Goal: Task Accomplishment & Management: Use online tool/utility

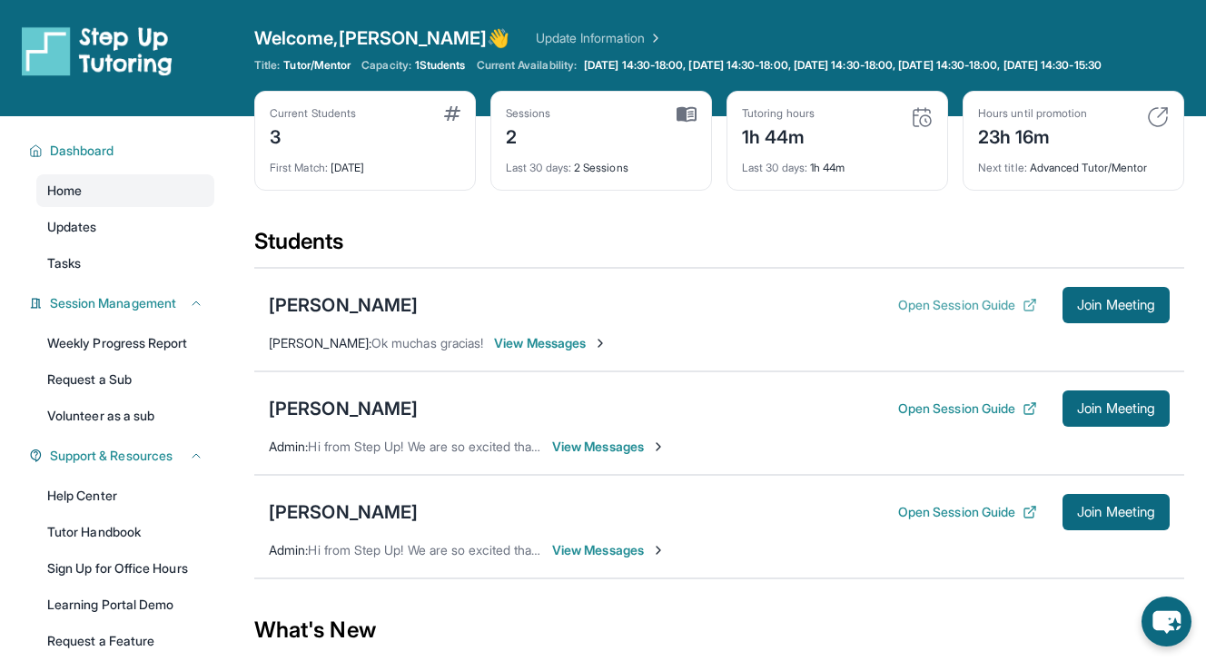
click at [911, 314] on button "Open Session Guide" at bounding box center [967, 305] width 139 height 18
click at [981, 314] on button "Open Session Guide" at bounding box center [967, 305] width 139 height 18
click at [959, 314] on button "Open Session Guide" at bounding box center [967, 305] width 139 height 18
click at [994, 310] on button "Open Session Guide" at bounding box center [967, 305] width 139 height 18
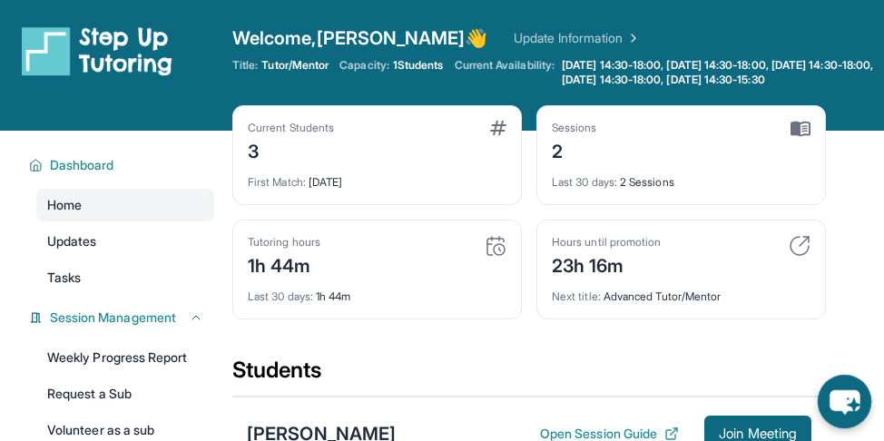
click at [861, 409] on icon "chat-button" at bounding box center [845, 402] width 54 height 54
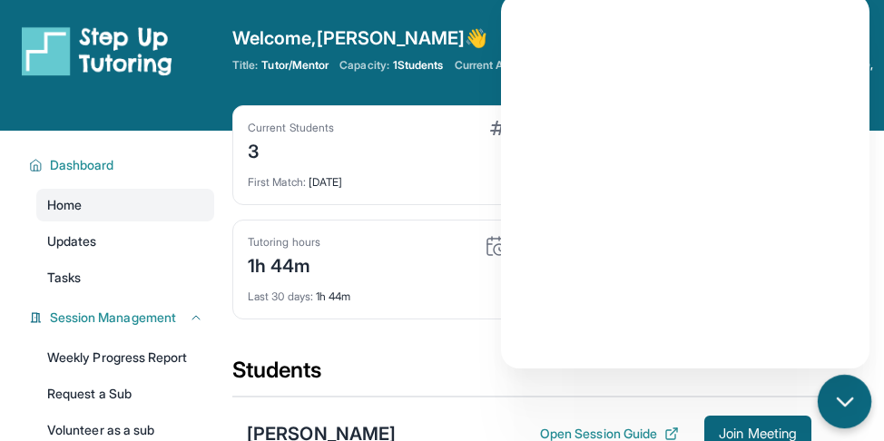
click at [843, 411] on icon "chat-button" at bounding box center [845, 402] width 24 height 24
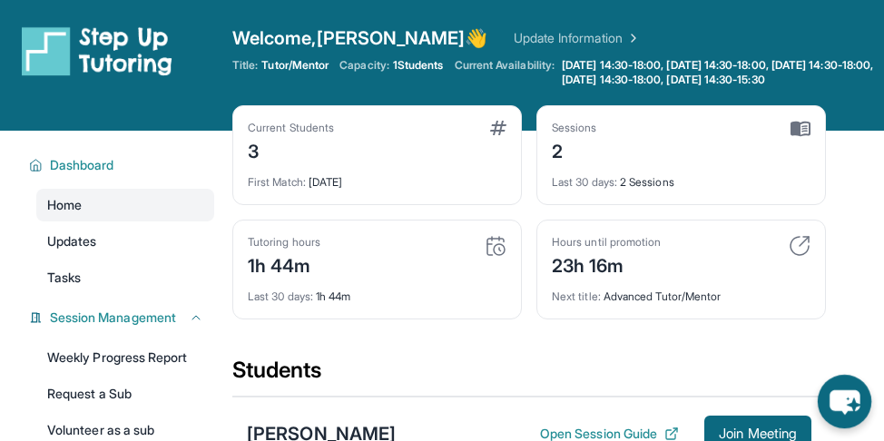
click at [840, 403] on icon "chat-button" at bounding box center [845, 402] width 30 height 25
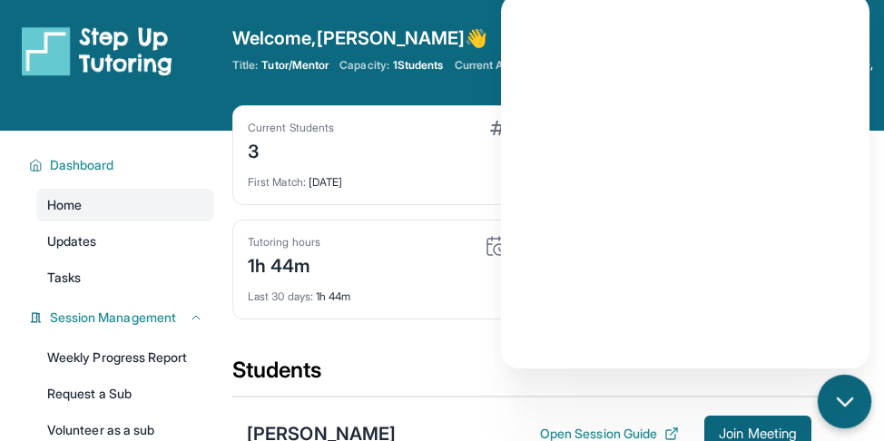
click at [844, 414] on div "chat-button" at bounding box center [845, 402] width 54 height 54
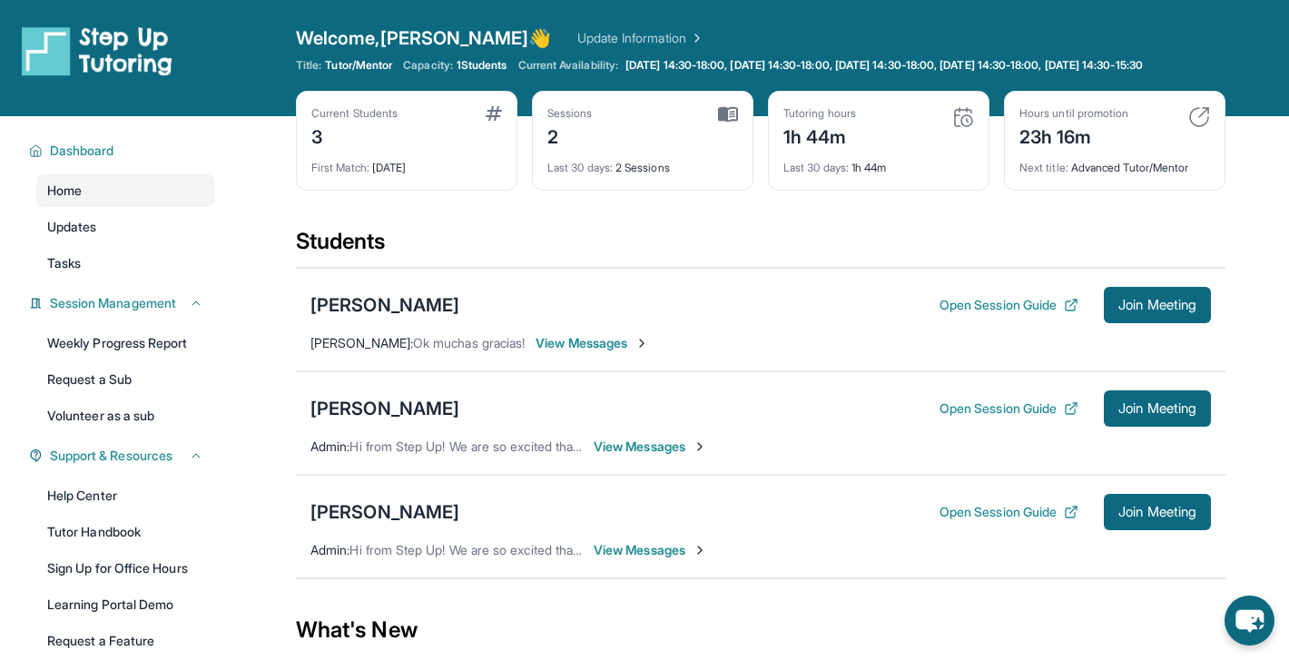
click at [980, 306] on div "Open Session Guide Join Meeting" at bounding box center [1075, 305] width 271 height 36
click at [943, 314] on button "Open Session Guide" at bounding box center [1009, 305] width 139 height 18
click at [383, 525] on div "[PERSON_NAME]" at bounding box center [385, 511] width 149 height 25
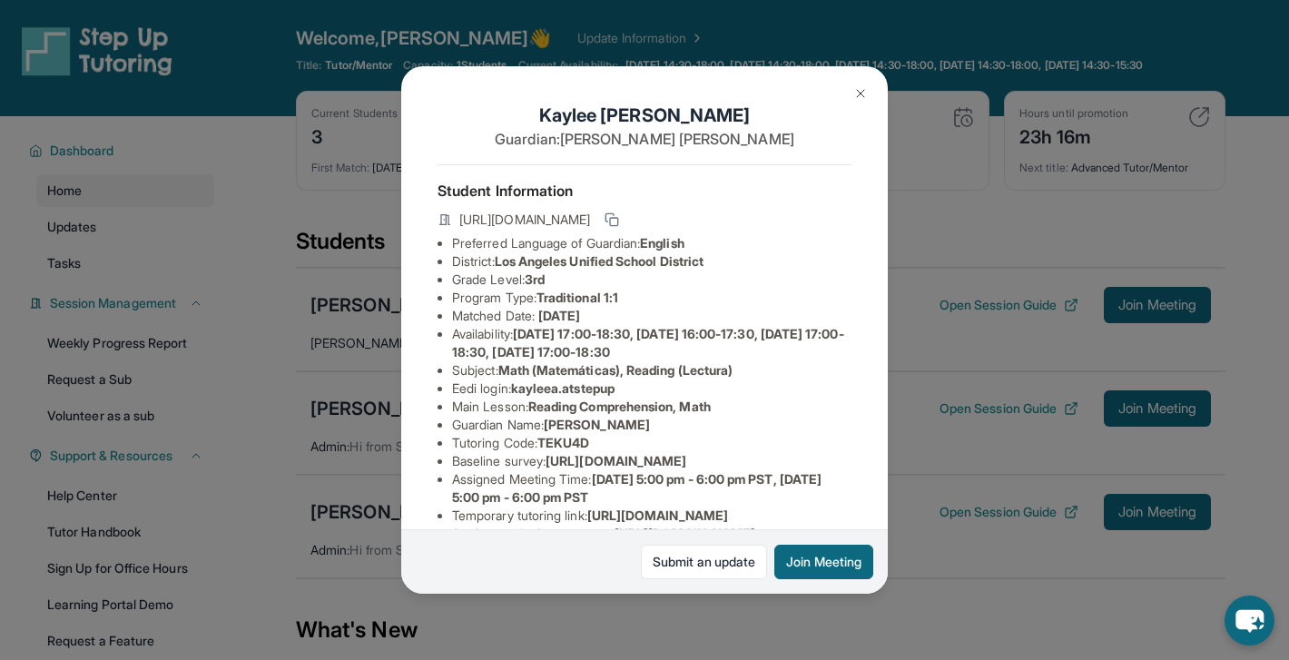
click at [856, 94] on img at bounding box center [860, 93] width 15 height 15
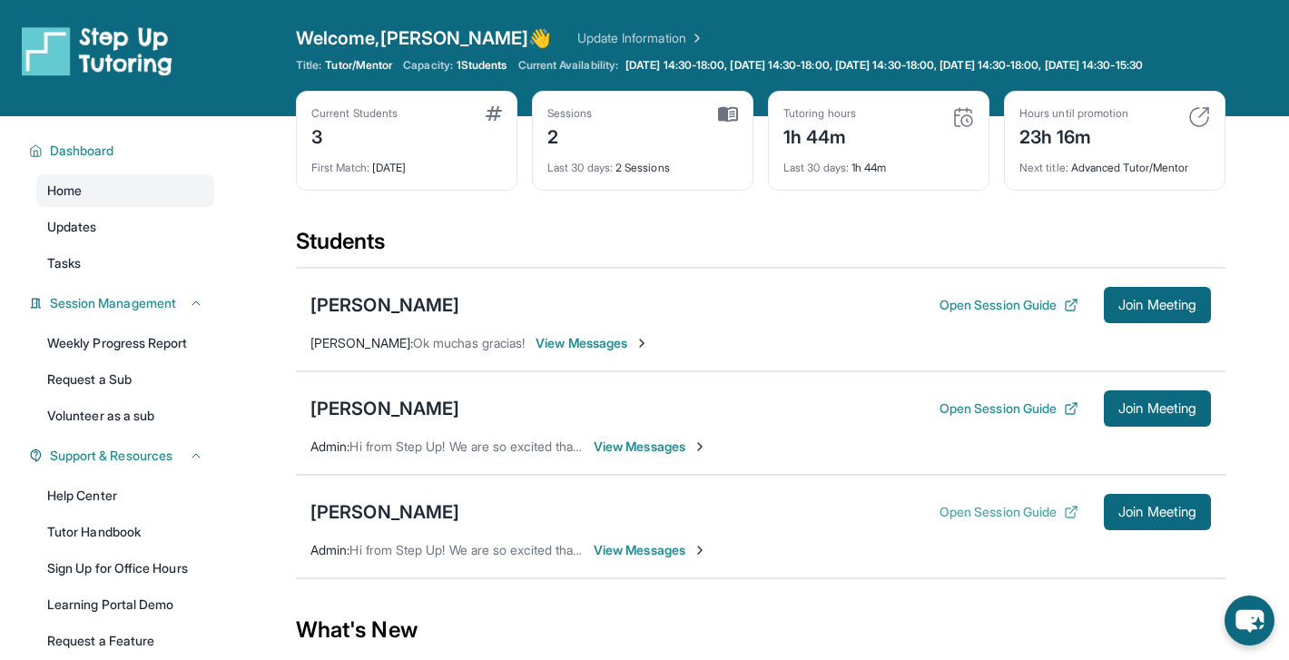
click at [967, 521] on button "Open Session Guide" at bounding box center [1009, 512] width 139 height 18
click at [1143, 323] on button "Join Meeting" at bounding box center [1157, 305] width 107 height 36
click at [952, 314] on button "Open Session Guide" at bounding box center [1009, 305] width 139 height 18
click at [1170, 311] on span "Join Meeting" at bounding box center [1158, 305] width 78 height 11
click at [960, 323] on div "Open Session Guide Join Meeting" at bounding box center [1075, 305] width 271 height 36
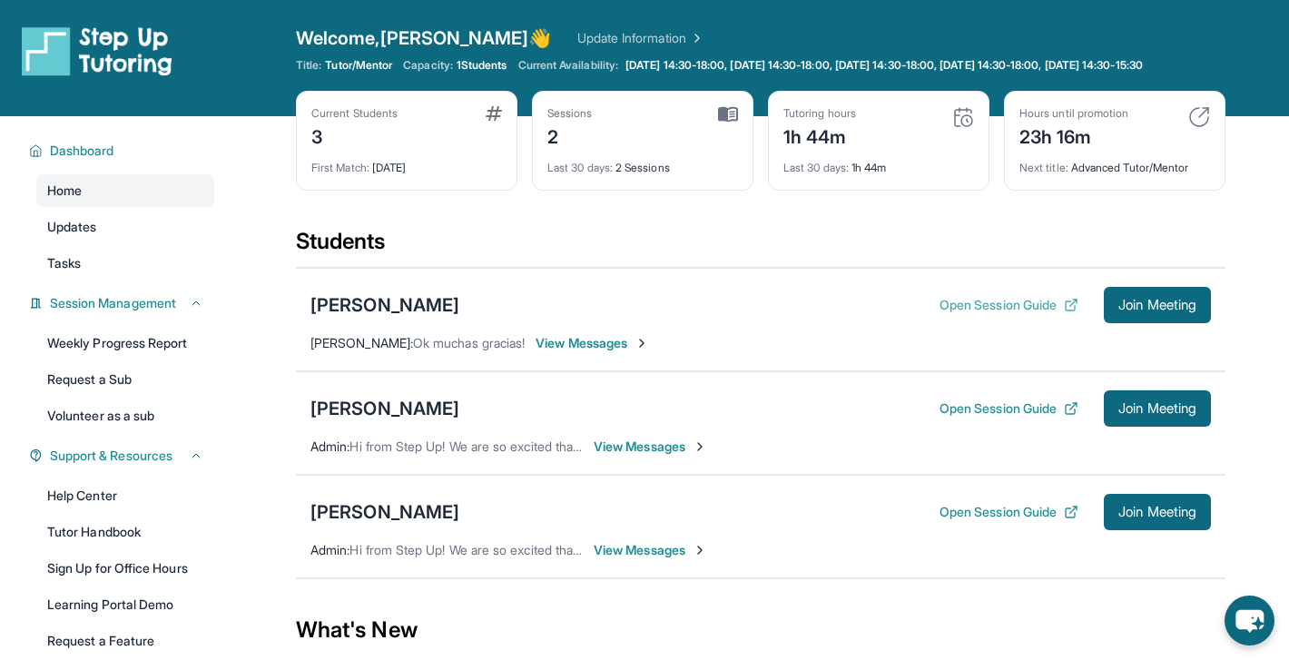
click at [967, 314] on button "Open Session Guide" at bounding box center [1009, 305] width 139 height 18
click at [1236, 609] on icon "chat-button" at bounding box center [1250, 621] width 54 height 54
